Goal: Information Seeking & Learning: Learn about a topic

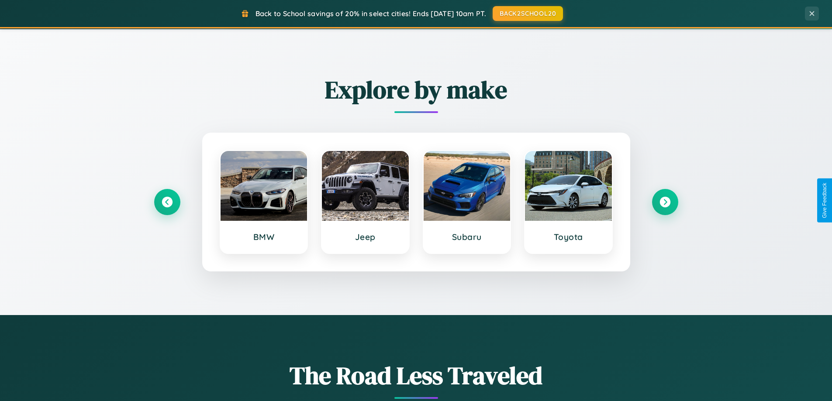
scroll to position [376, 0]
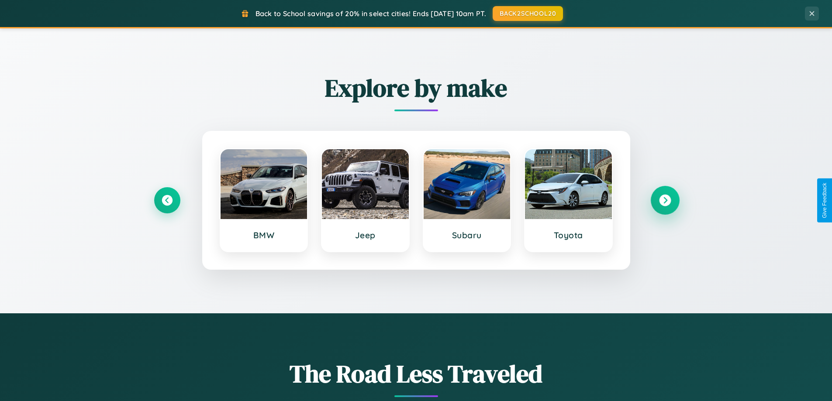
click at [664, 200] on icon at bounding box center [665, 201] width 12 height 12
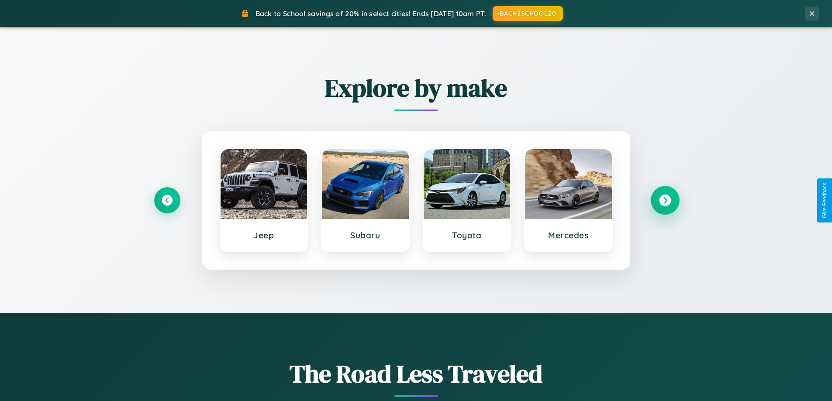
scroll to position [1403, 0]
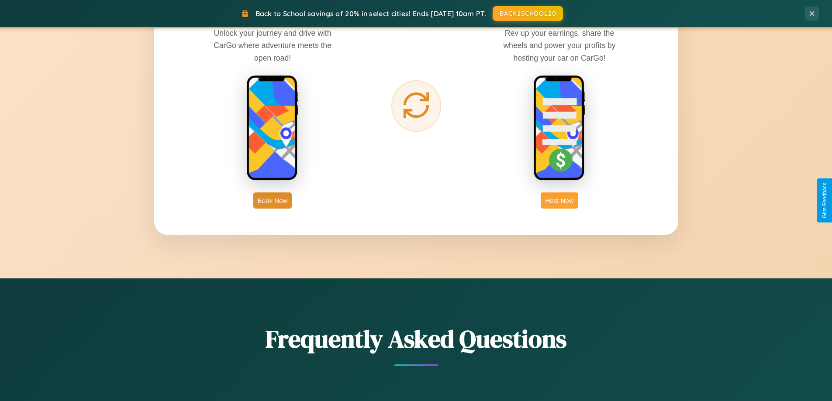
click at [559, 200] on button "Host Now" at bounding box center [558, 201] width 37 height 16
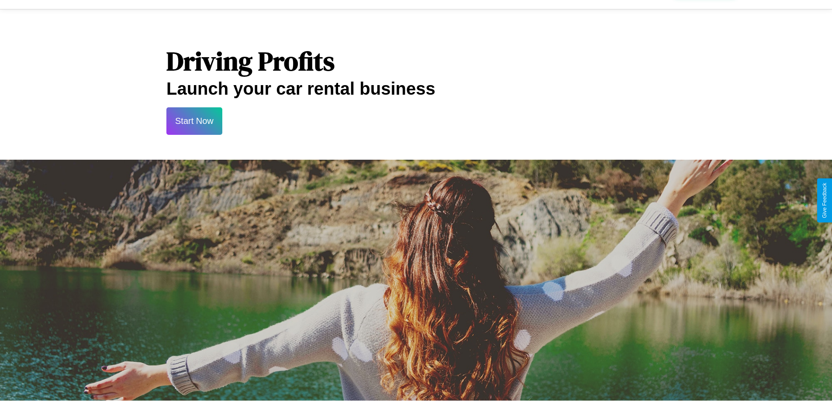
scroll to position [1180, 0]
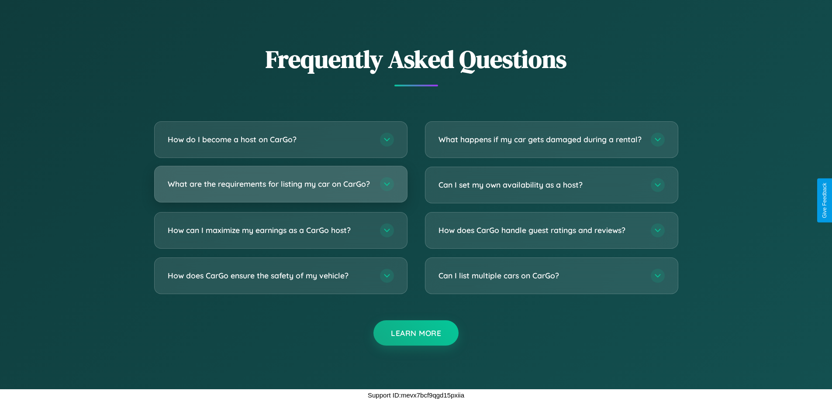
click at [280, 181] on h3 "What are the requirements for listing my car on CarGo?" at bounding box center [269, 184] width 203 height 11
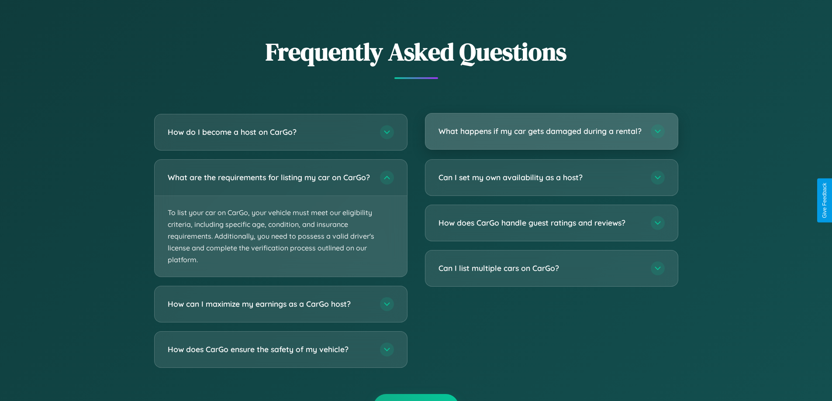
click at [551, 136] on h3 "What happens if my car gets damaged during a rental?" at bounding box center [539, 131] width 203 height 11
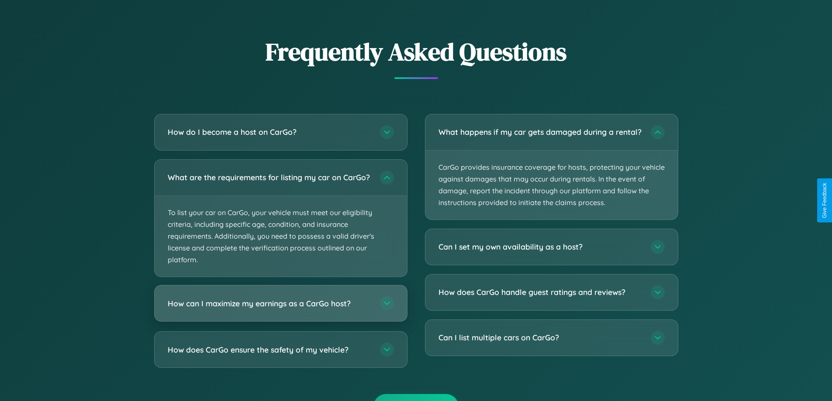
click at [280, 309] on h3 "How can I maximize my earnings as a CarGo host?" at bounding box center [269, 303] width 203 height 11
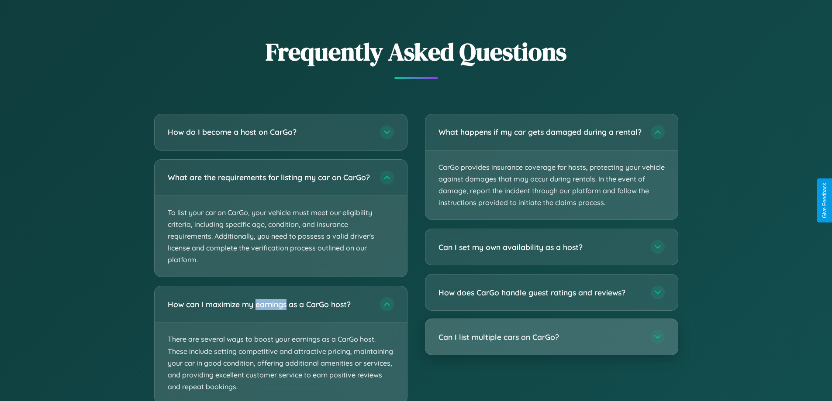
click at [551, 343] on h3 "Can I list multiple cars on CarGo?" at bounding box center [539, 337] width 203 height 11
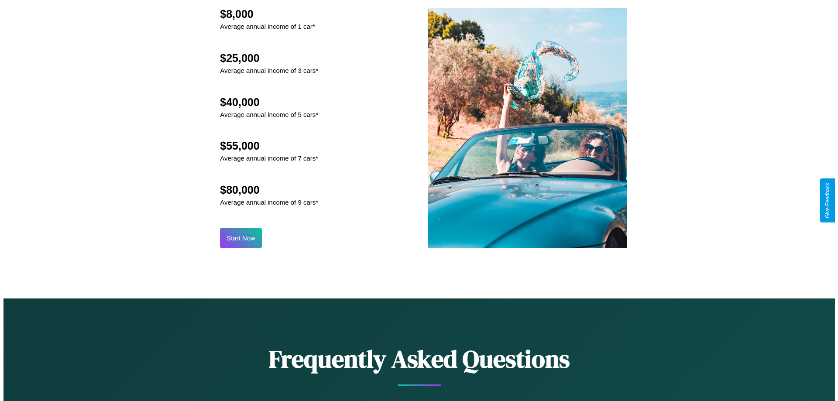
scroll to position [0, 0]
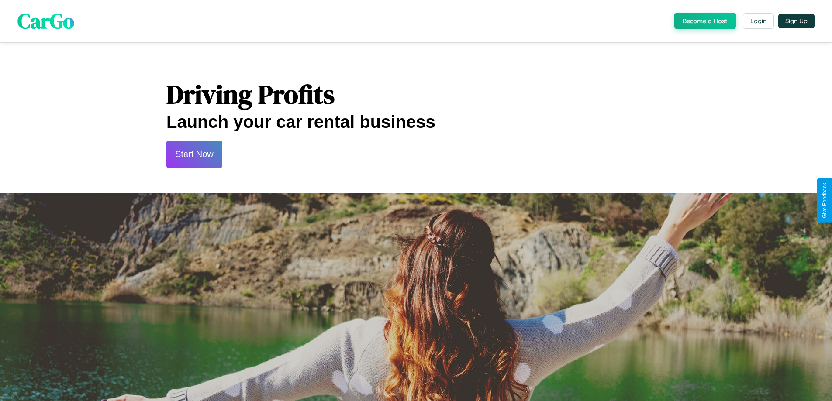
click at [194, 154] on button "Start Now" at bounding box center [194, 155] width 56 height 28
